Goal: Find contact information: Find contact information

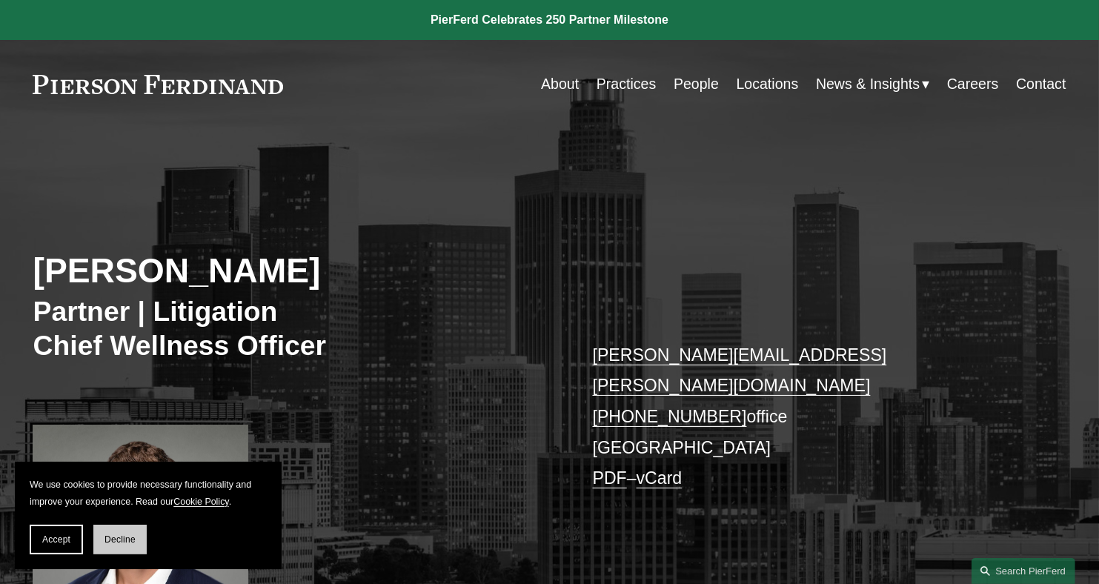
click at [116, 531] on button "Decline" at bounding box center [119, 540] width 53 height 30
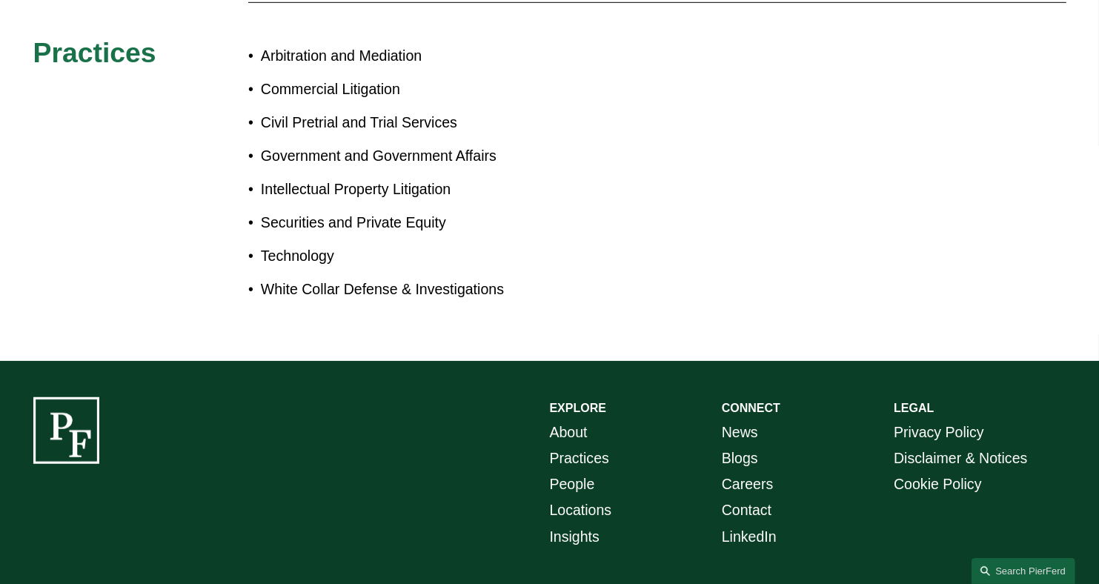
scroll to position [982, 0]
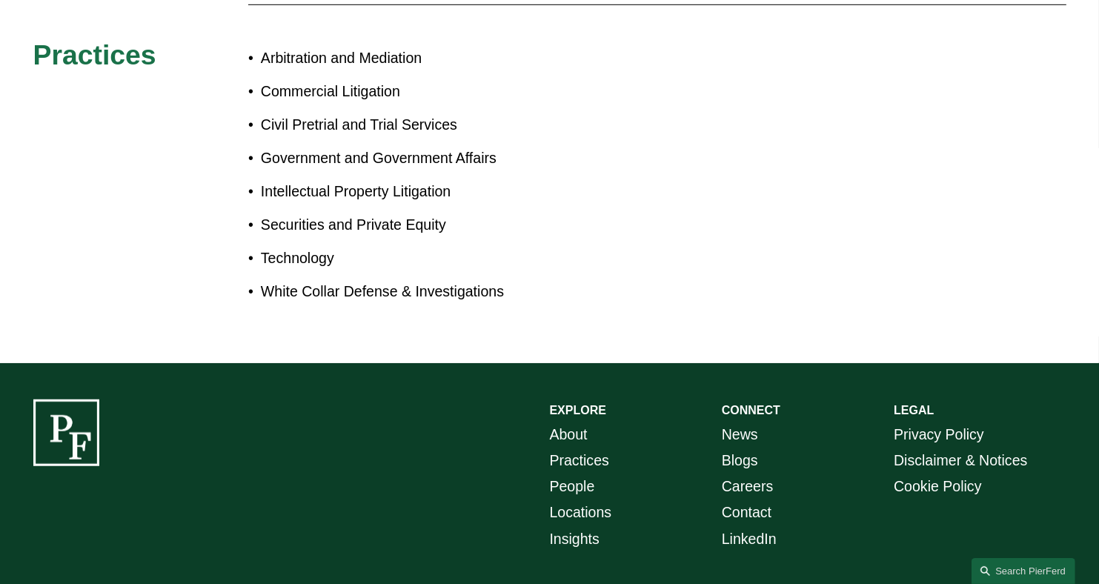
click at [922, 261] on div "About Justin is a passionate and highly-accomplished leader, business strategis…" at bounding box center [549, 59] width 1099 height 534
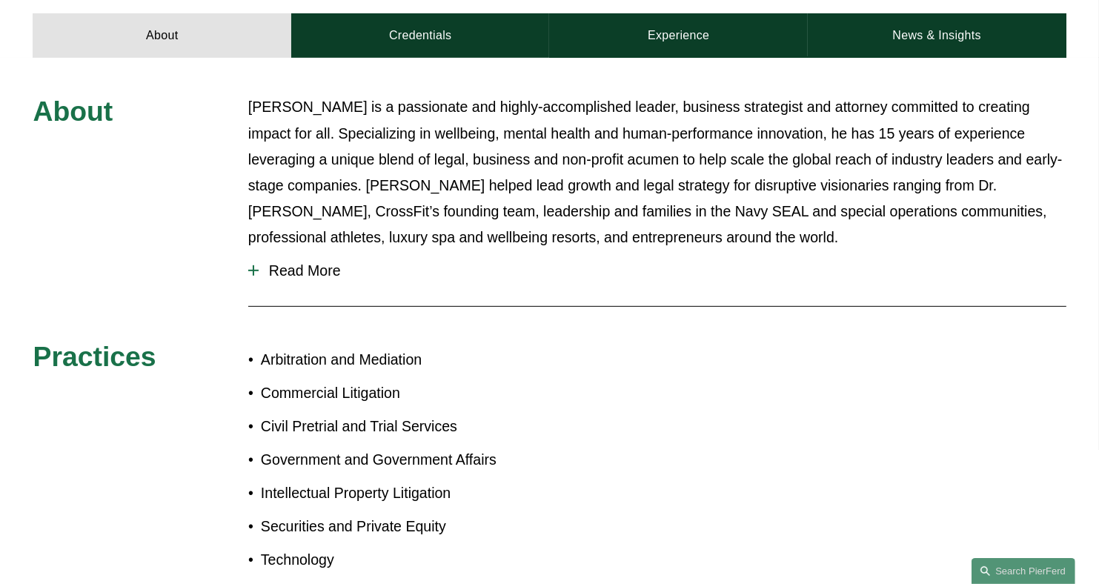
scroll to position [626, 0]
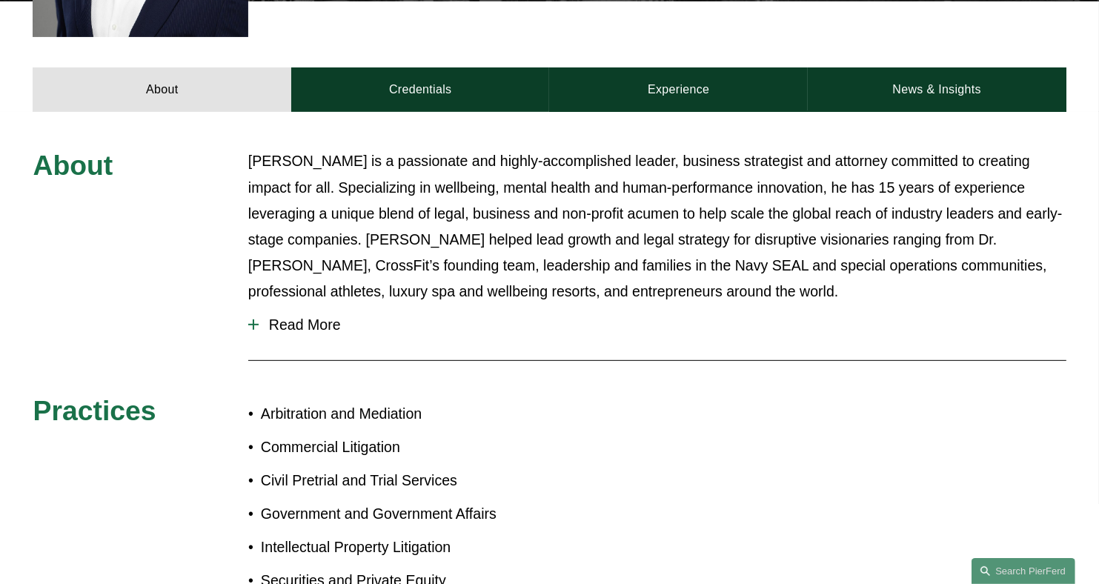
click at [316, 316] on span "Read More" at bounding box center [663, 324] width 808 height 17
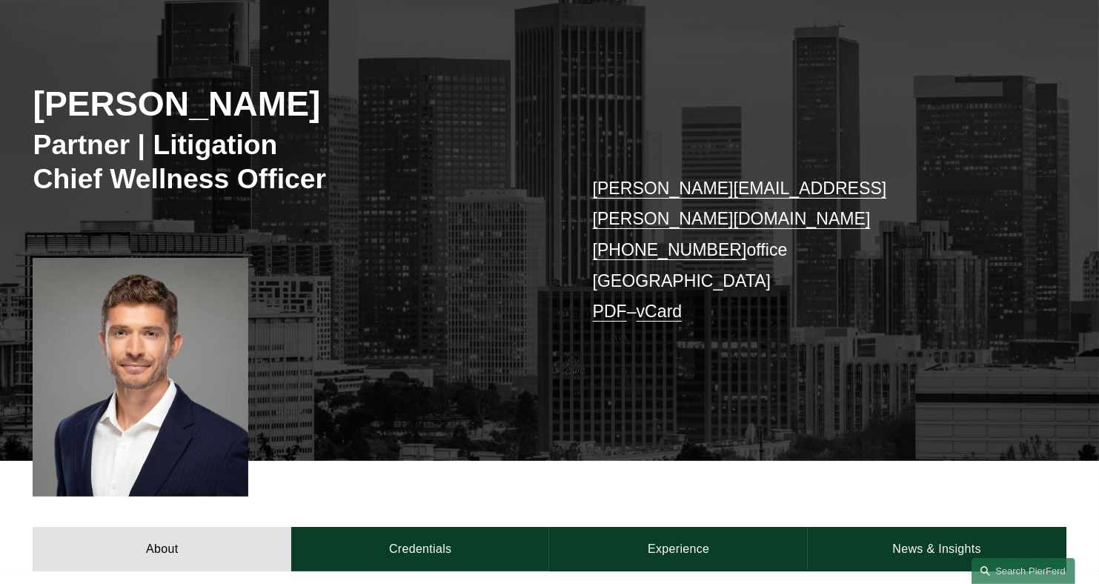
scroll to position [172, 0]
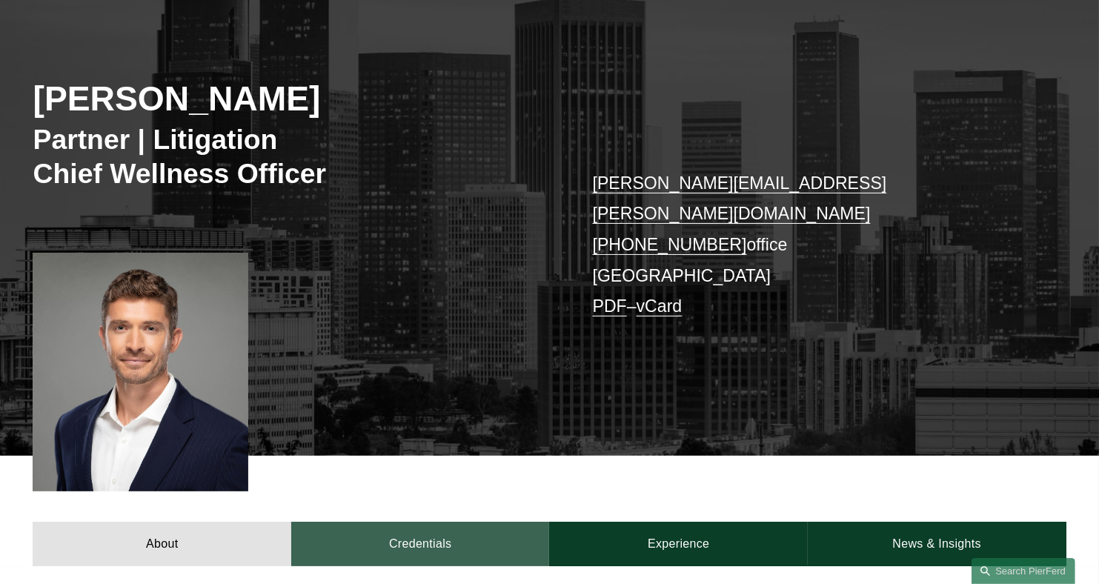
click at [419, 522] on link "Credentials" at bounding box center [420, 544] width 259 height 44
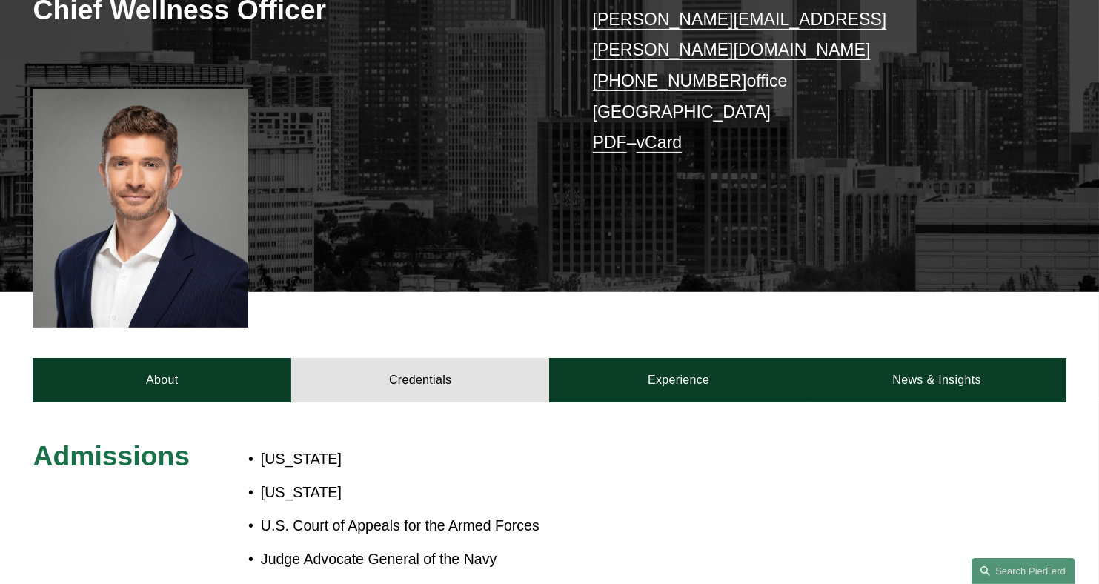
scroll to position [404, 0]
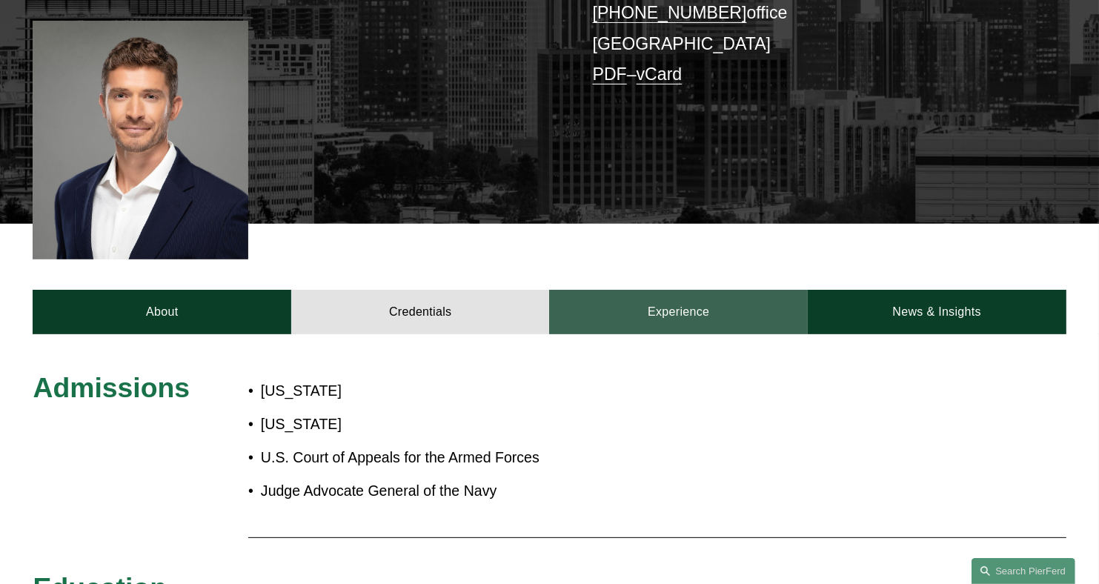
click at [693, 290] on link "Experience" at bounding box center [678, 312] width 259 height 44
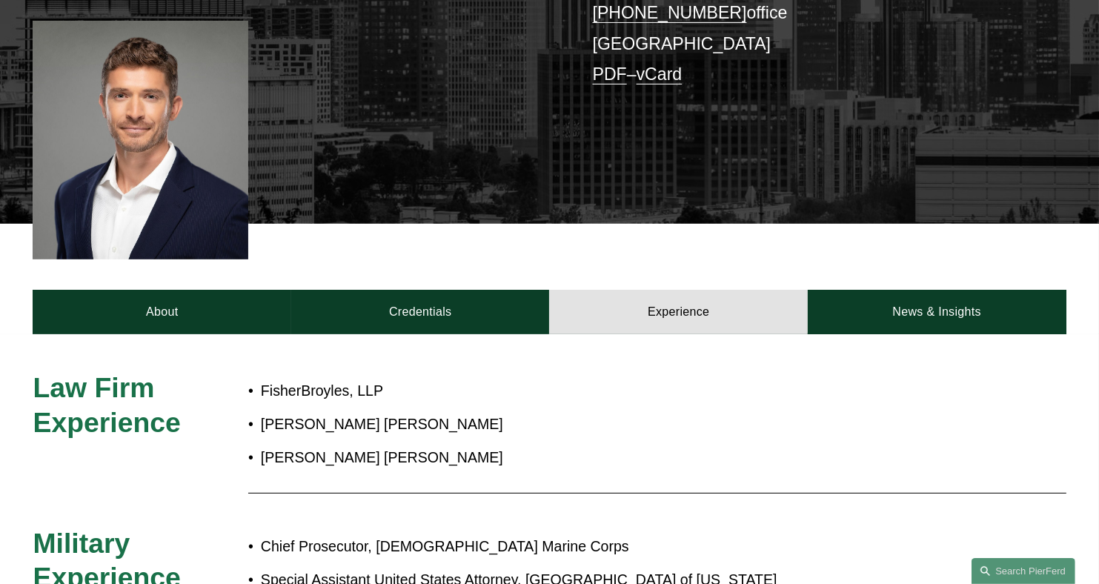
drag, startPoint x: 1098, startPoint y: 159, endPoint x: 1106, endPoint y: 222, distance: 64.2
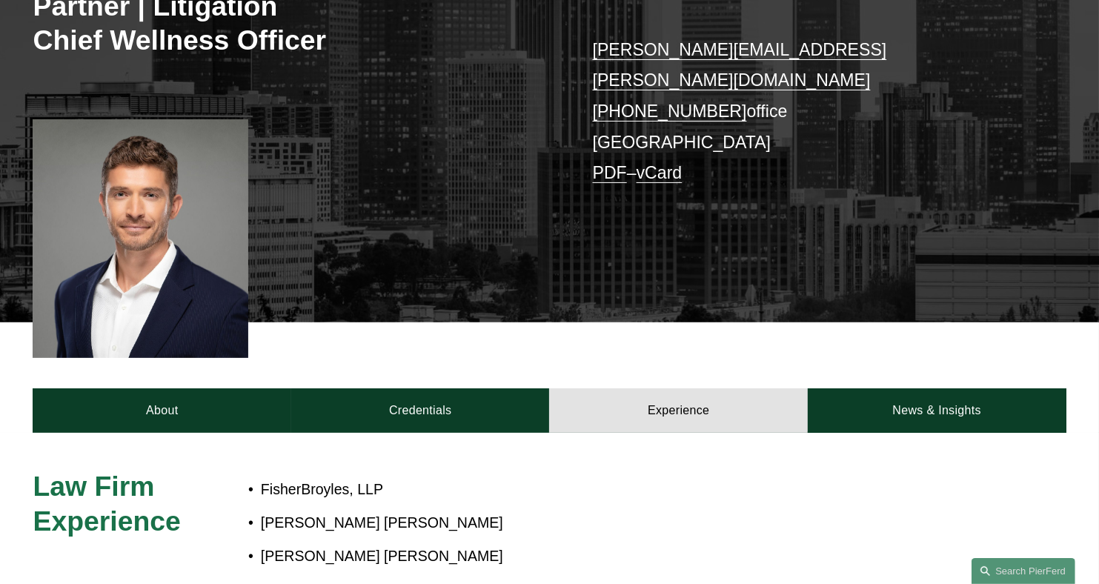
scroll to position [239, 0]
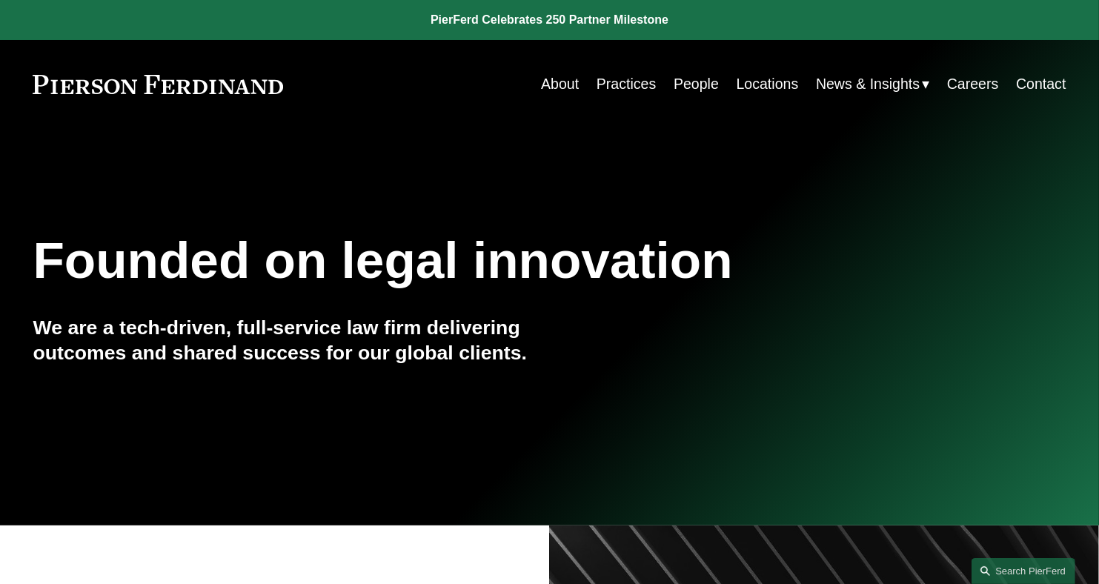
click at [750, 84] on link "Locations" at bounding box center [768, 84] width 62 height 29
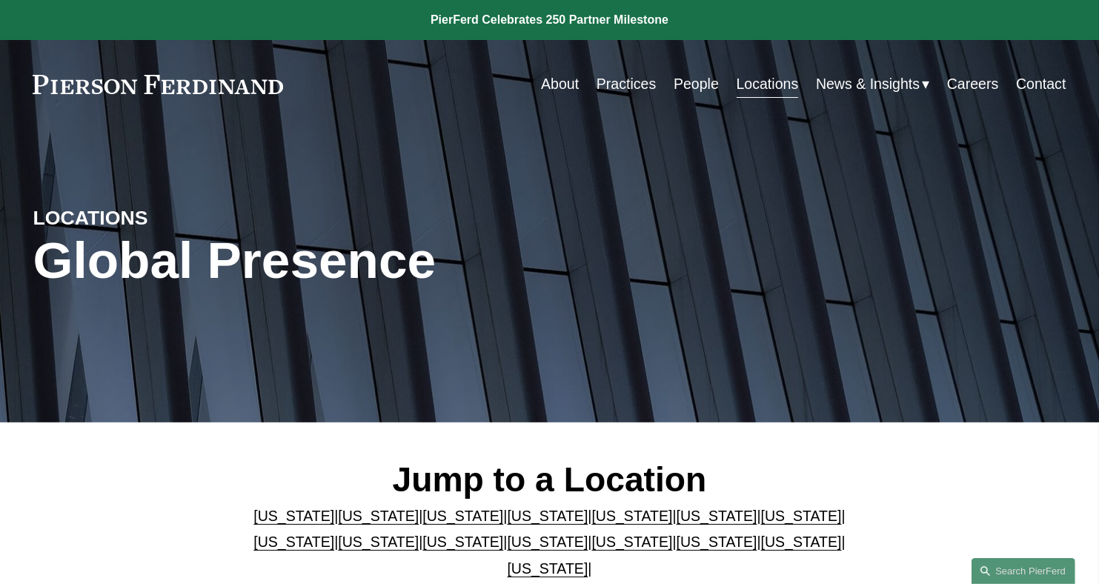
click at [339, 518] on link "[US_STATE]" at bounding box center [378, 516] width 81 height 16
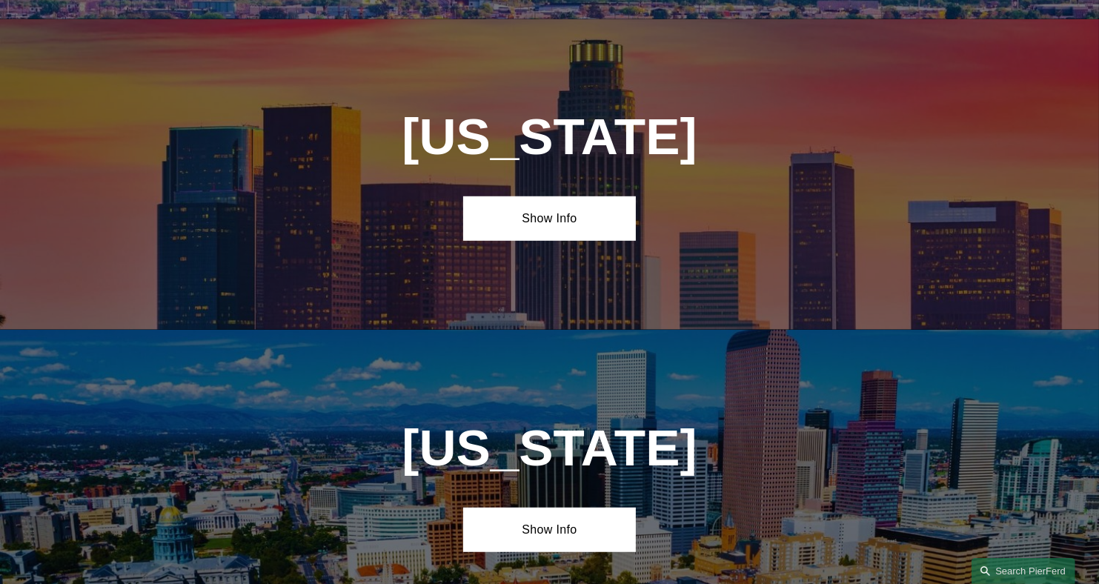
scroll to position [943, 0]
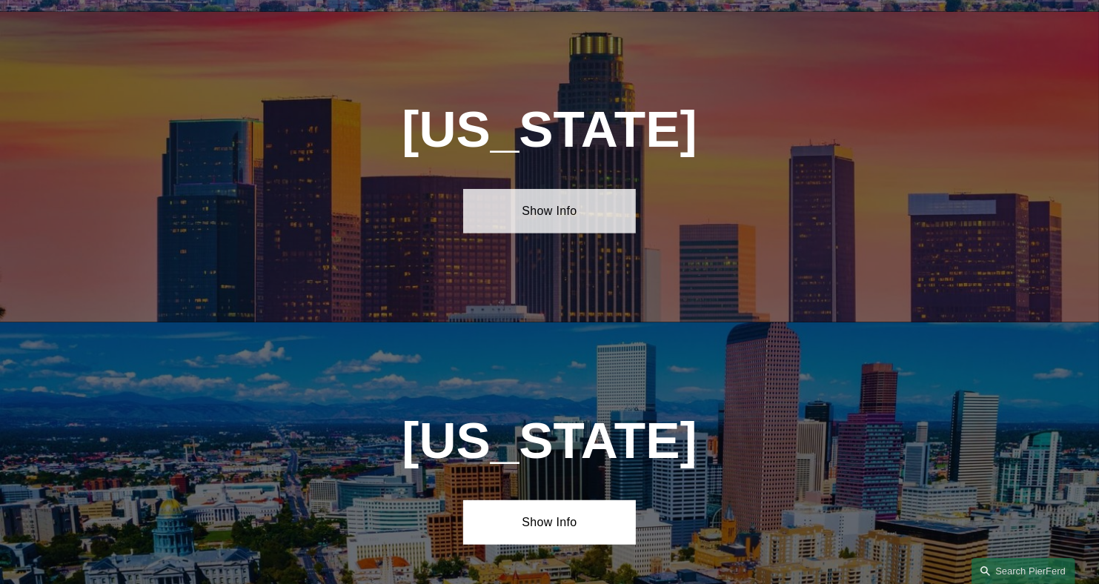
click at [547, 202] on link "Show Info" at bounding box center [549, 211] width 172 height 44
